Goal: Find contact information: Find contact information

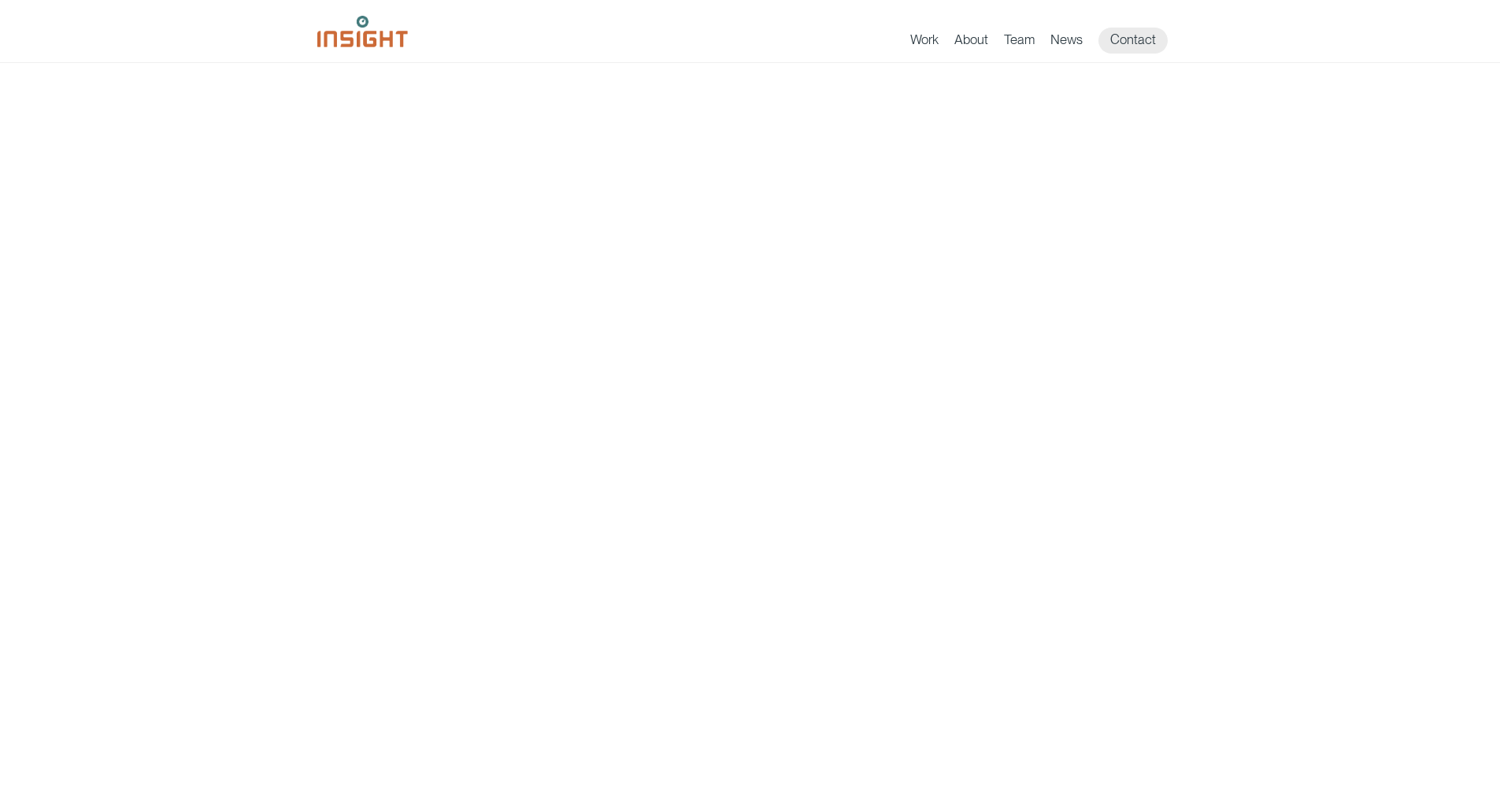
click at [1118, 27] on div "Work About Branding Creative Services Digital & Social Media Media Production W…" at bounding box center [751, 34] width 866 height 38
click at [1146, 49] on link "Contact" at bounding box center [1134, 40] width 70 height 26
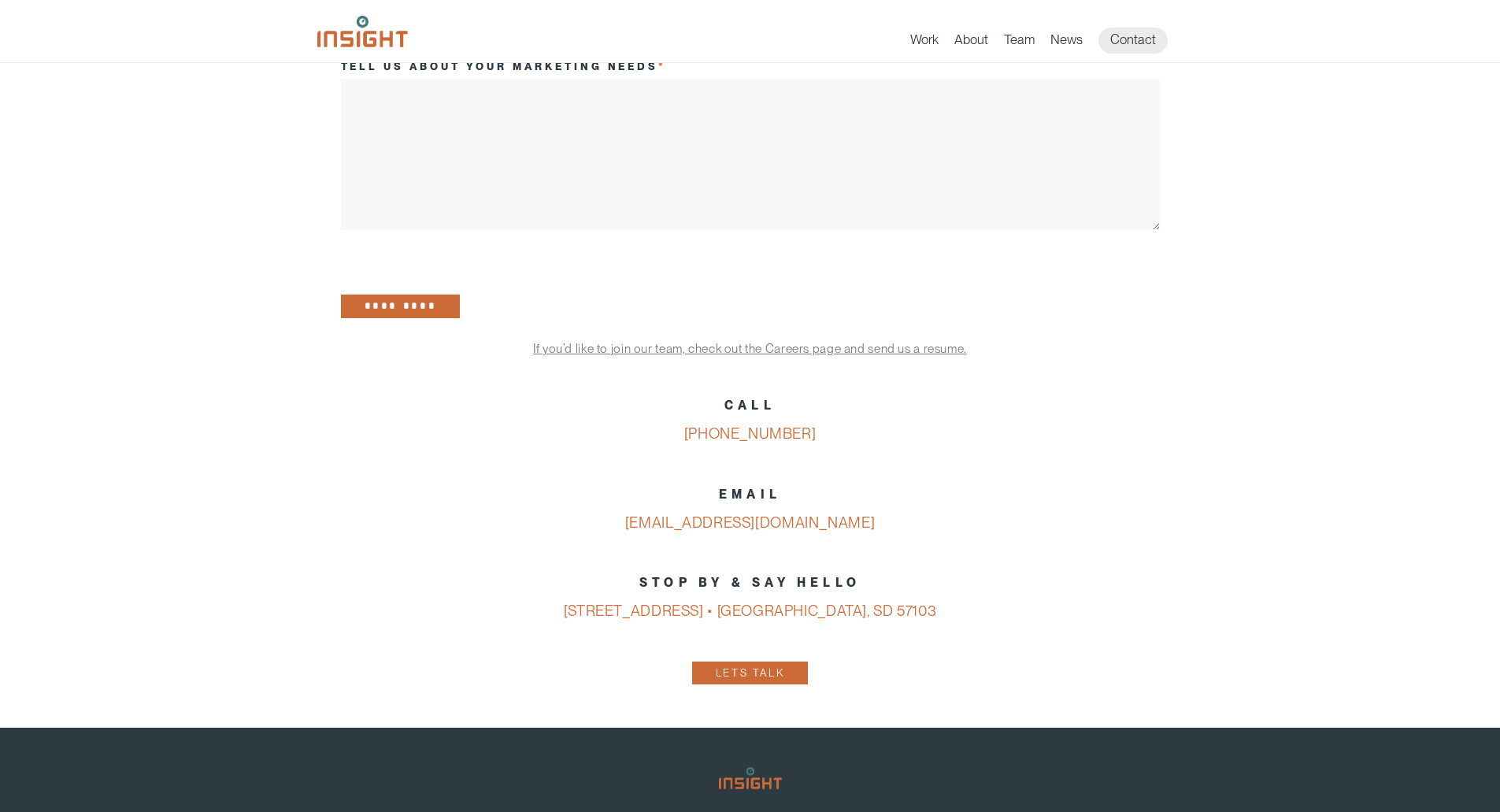
scroll to position [447, 0]
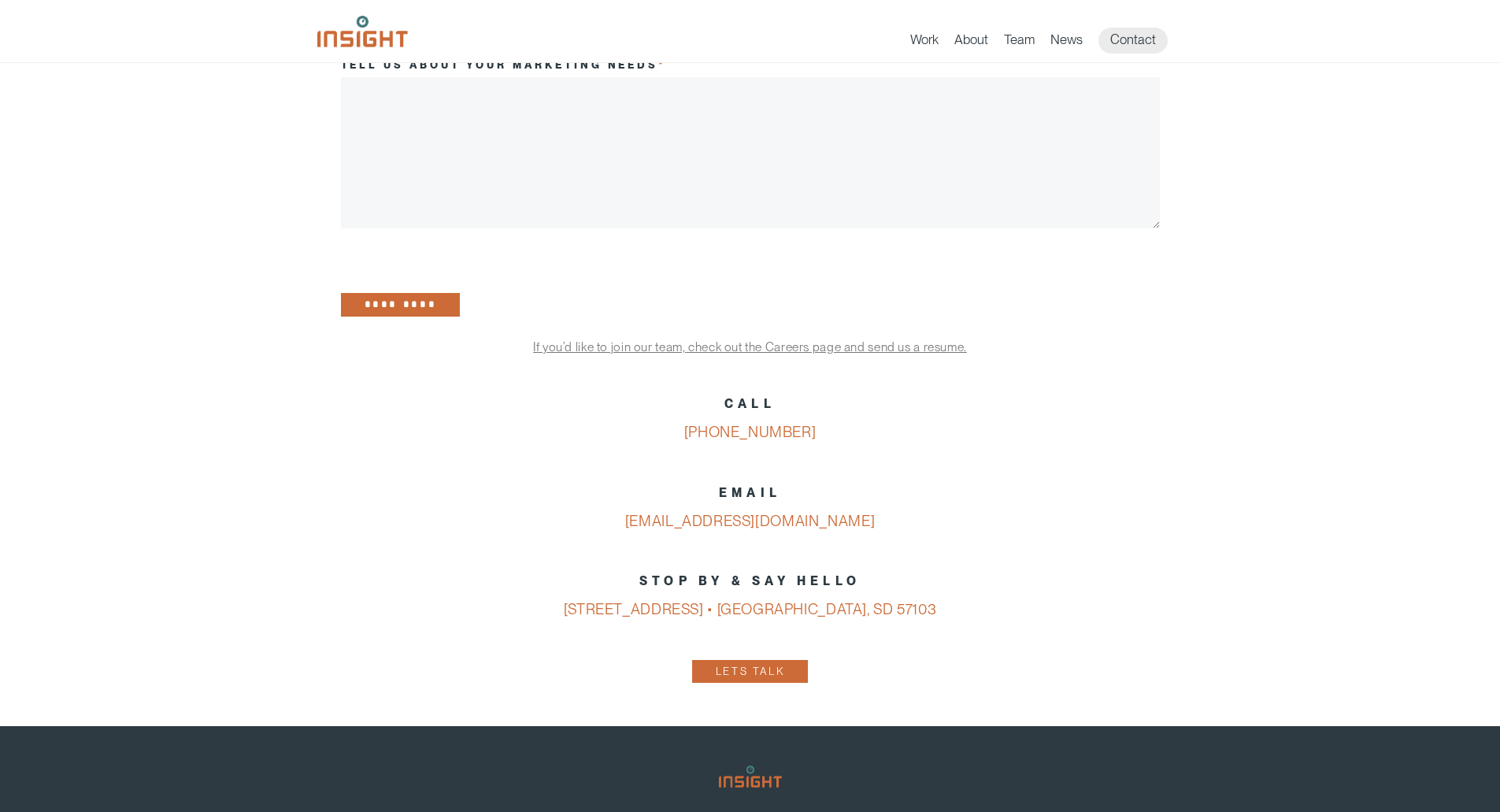
click at [880, 536] on p "EMAIL info@insightmarketingdesign.com" at bounding box center [750, 507] width 819 height 58
copy div "[EMAIL_ADDRESS][DOMAIN_NAME]"
